Goal: Register for event/course

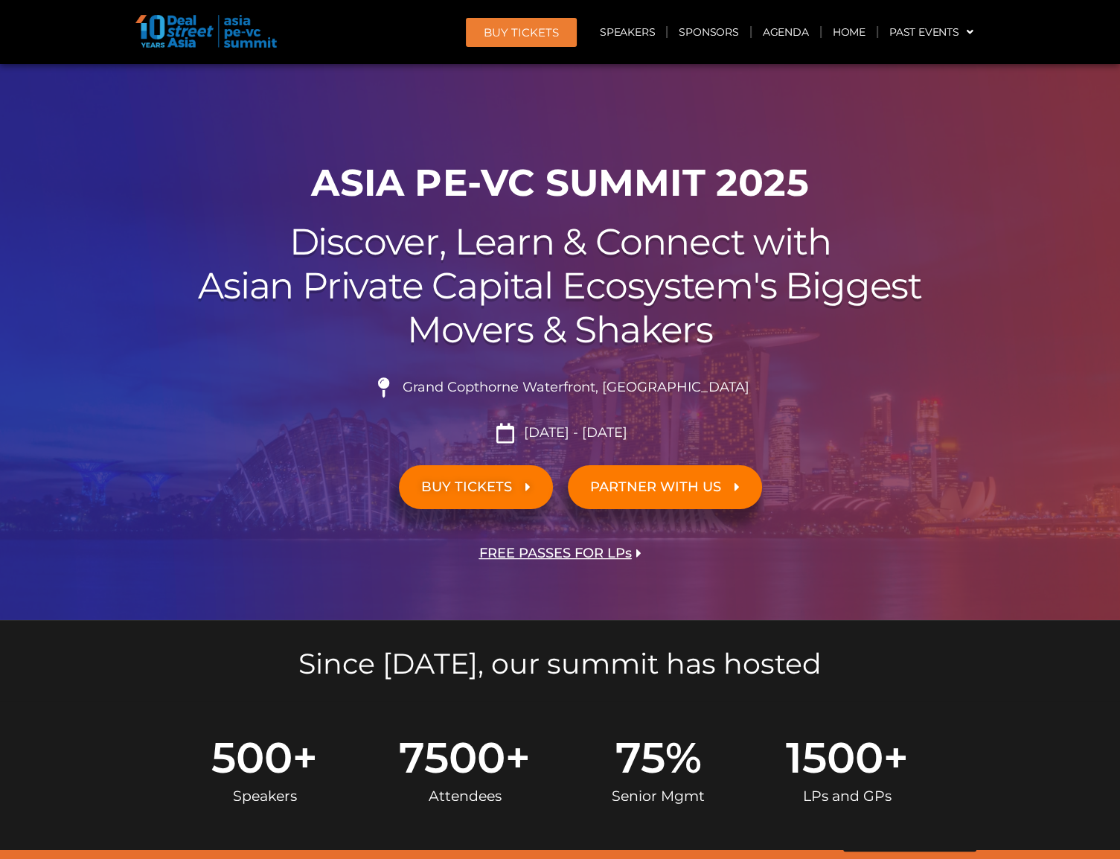
click at [240, 35] on img at bounding box center [205, 31] width 141 height 33
drag, startPoint x: 838, startPoint y: 321, endPoint x: 830, endPoint y: 315, distance: 10.1
click at [838, 321] on h2 "Discover, Learn & Connect with Asian Private Capital Ecosystem's Biggest Movers…" at bounding box center [560, 285] width 833 height 131
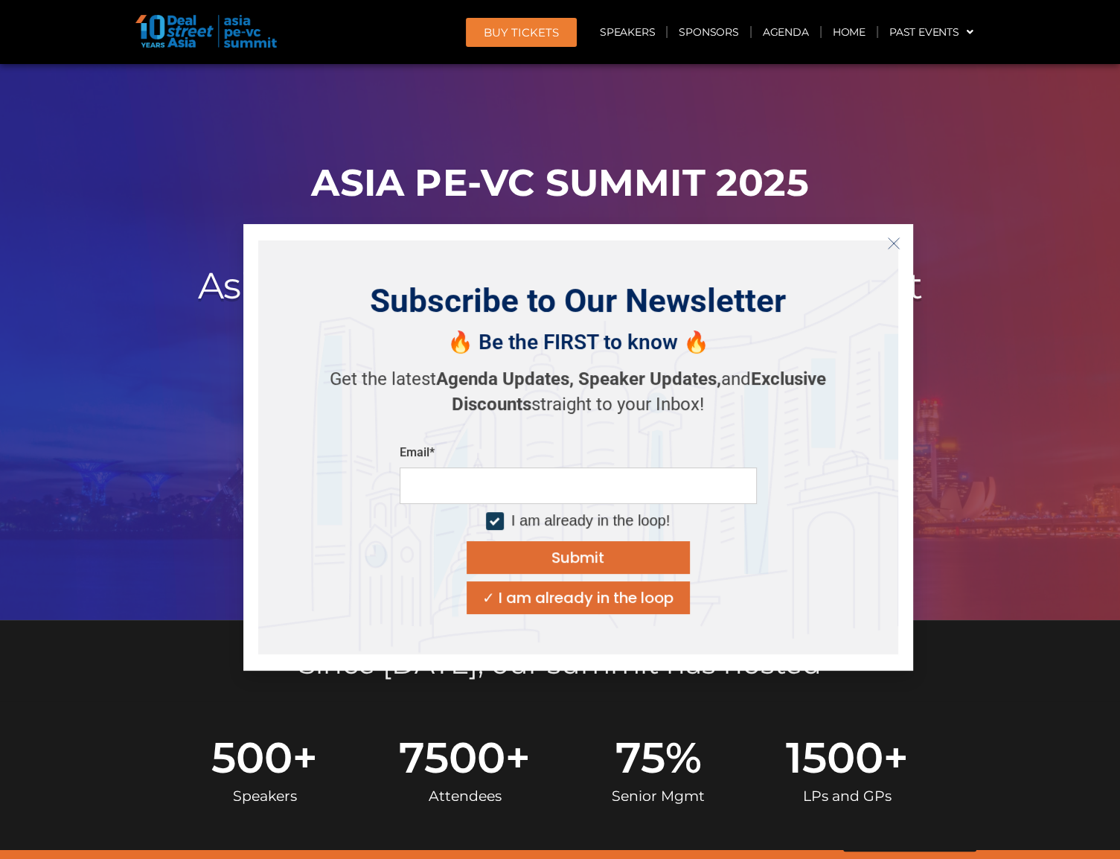
click at [891, 245] on icon "Close" at bounding box center [893, 243] width 13 height 13
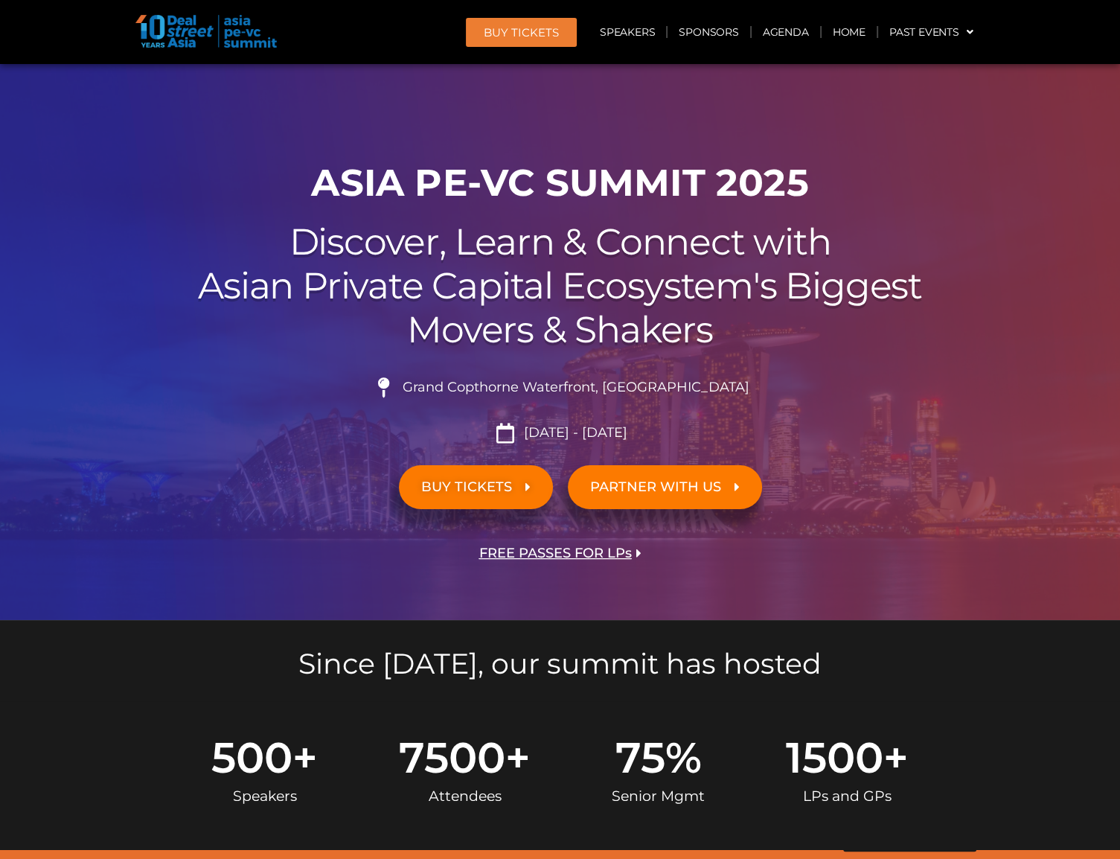
click at [806, 185] on h1 "ASIA PE-VC Summit 2025" at bounding box center [560, 183] width 833 height 45
click at [1024, 107] on div at bounding box center [560, 342] width 1120 height 556
